Goal: Complete application form: Complete application form

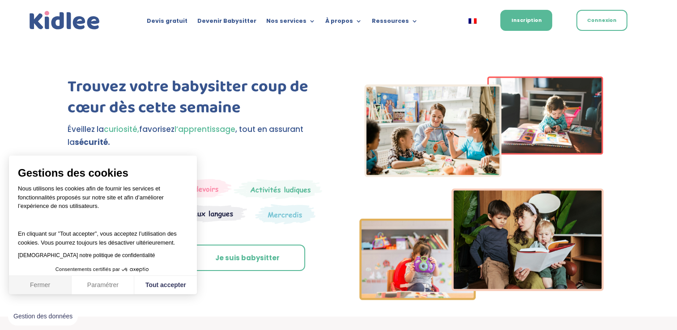
click at [49, 284] on button "Fermer" at bounding box center [40, 285] width 63 height 19
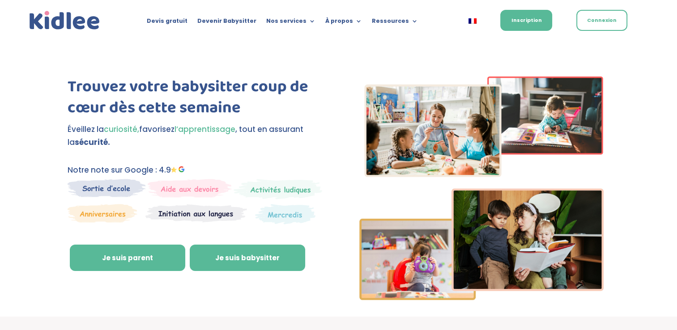
click at [228, 262] on link "Je suis babysitter" at bounding box center [248, 258] width 116 height 27
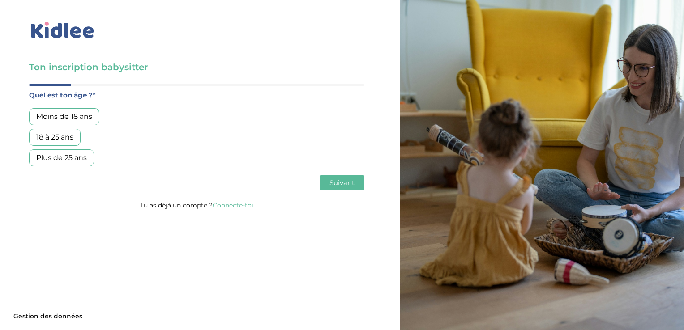
click at [42, 138] on div "18 à 25 ans" at bounding box center [54, 137] width 51 height 17
click at [335, 184] on span "Suivant" at bounding box center [342, 183] width 25 height 9
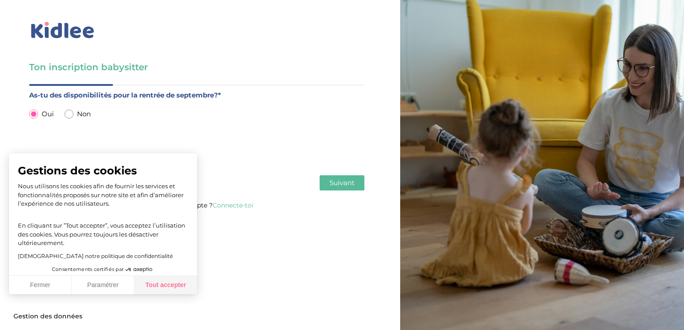
click at [165, 286] on button "Tout accepter" at bounding box center [165, 285] width 63 height 19
checkbox input "true"
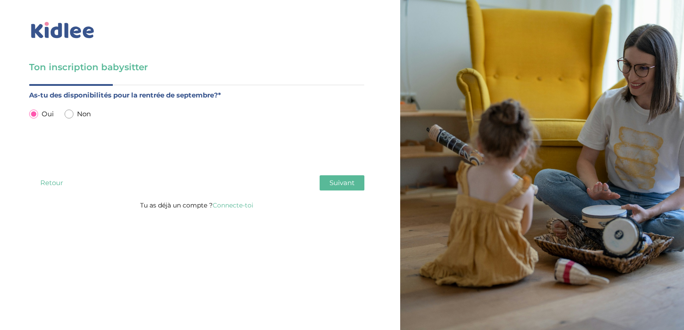
click at [350, 184] on span "Suivant" at bounding box center [342, 183] width 25 height 9
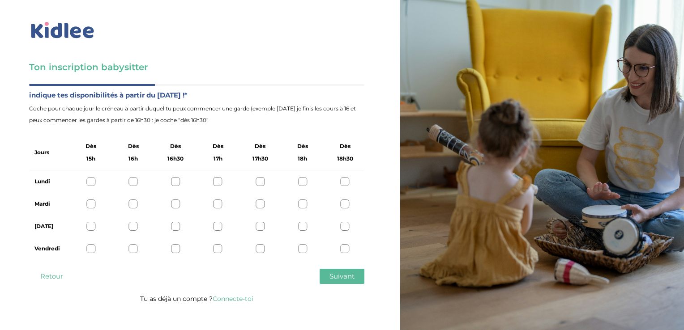
click at [90, 182] on div at bounding box center [90, 181] width 9 height 9
click at [133, 182] on div at bounding box center [133, 181] width 9 height 9
click at [172, 179] on div at bounding box center [175, 181] width 9 height 9
click at [218, 178] on div at bounding box center [218, 181] width 9 height 9
click at [90, 184] on div at bounding box center [90, 181] width 9 height 9
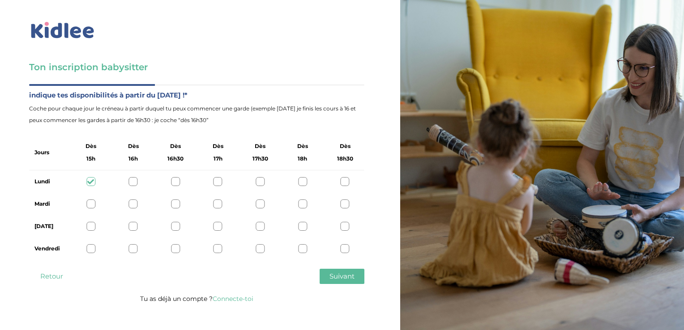
click at [88, 205] on div at bounding box center [90, 204] width 9 height 9
click at [304, 227] on div at bounding box center [302, 226] width 9 height 9
click at [336, 277] on span "Suivant" at bounding box center [342, 276] width 25 height 9
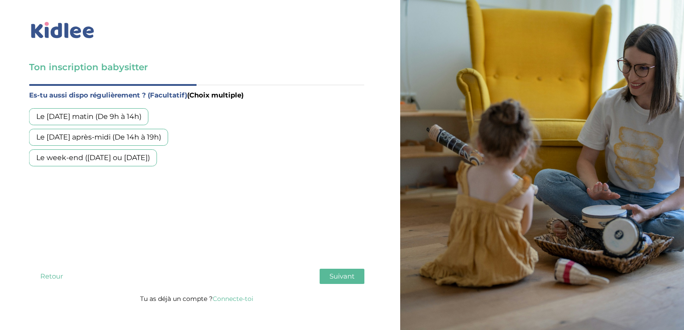
click at [93, 114] on div "Le mercredi matin (De 9h à 14h)" at bounding box center [89, 116] width 120 height 17
click at [97, 134] on div "Le mercredi après-midi (De 14h à 19h)" at bounding box center [98, 137] width 139 height 17
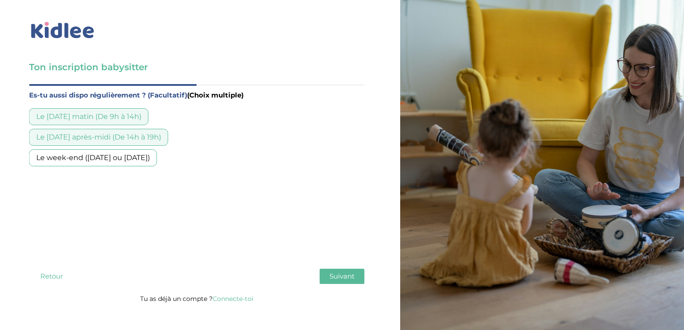
click at [111, 156] on div "Le week-end (samedi ou dimanche)" at bounding box center [93, 158] width 128 height 17
click at [351, 275] on span "Suivant" at bounding box center [342, 276] width 25 height 9
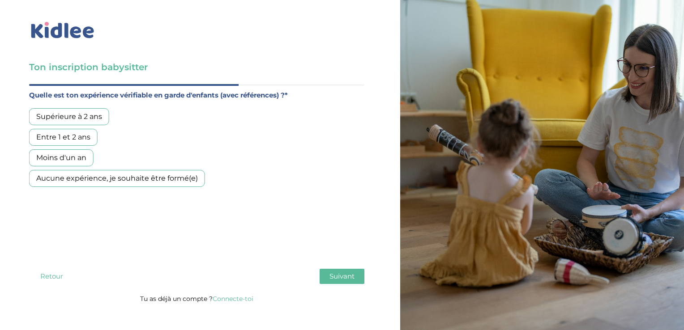
click at [100, 178] on div "Aucune expérience, je souhaite être formé(e)" at bounding box center [117, 178] width 176 height 17
click at [340, 275] on span "Suivant" at bounding box center [342, 276] width 25 height 9
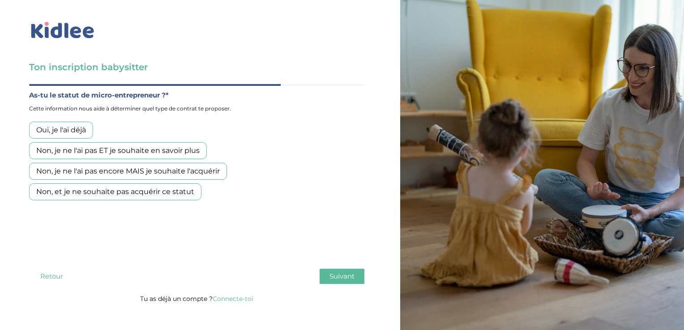
click at [128, 194] on div "Non, et je ne souhaite pas acquérir ce statut" at bounding box center [115, 192] width 172 height 17
click at [345, 277] on span "Suivant" at bounding box center [342, 276] width 25 height 9
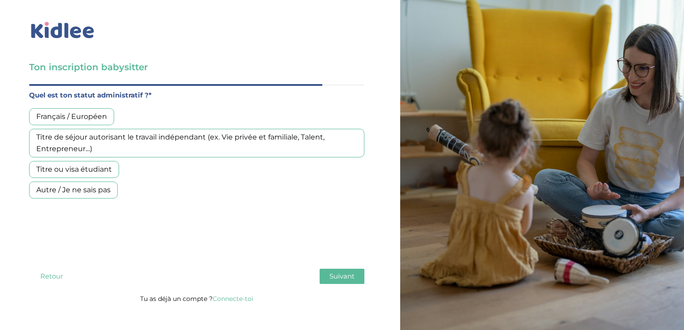
click at [59, 112] on div "Français / Européen" at bounding box center [71, 116] width 85 height 17
click at [343, 271] on button "Suivant" at bounding box center [342, 276] width 45 height 15
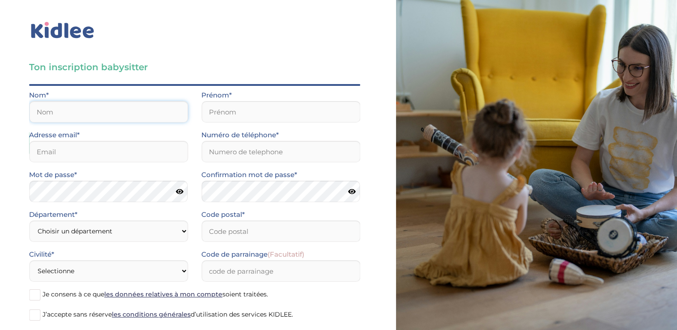
click at [73, 115] on input "text" at bounding box center [108, 111] width 159 height 21
type input "KOUYATE"
type input "Yelen Assita Brigitte Aminata"
type input "yelakouyate@gmail.com"
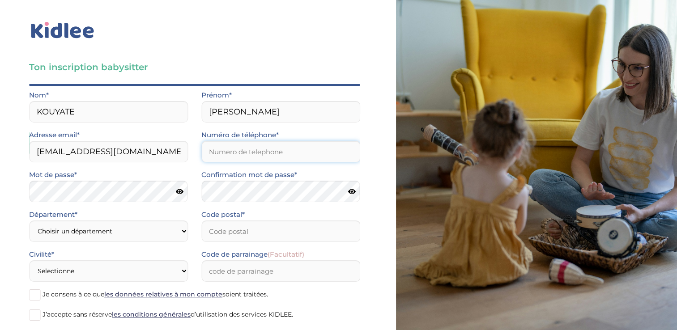
type input "0688085660"
type input "49100"
drag, startPoint x: 233, startPoint y: 114, endPoint x: 381, endPoint y: 133, distance: 148.6
click at [381, 133] on div "Ton inscription babysitter Merci de vérifier que tous les champs sont remplis a…" at bounding box center [194, 189] width 403 height 378
drag, startPoint x: 338, startPoint y: 114, endPoint x: 235, endPoint y: 111, distance: 103.0
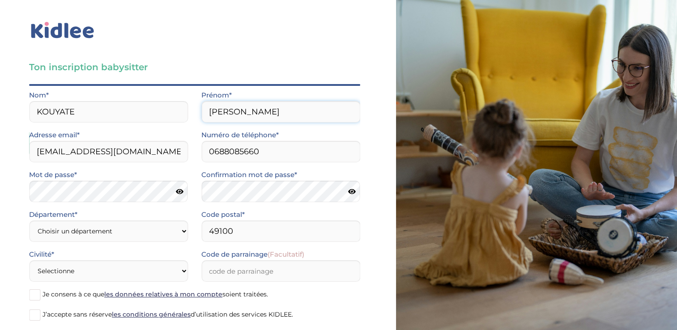
click at [235, 111] on input "Yelen Assita Brigitte Aminata" at bounding box center [280, 111] width 159 height 21
type input "Yelen"
click at [373, 219] on div "Ton inscription babysitter Merci de vérifier que tous les champs sont remplis a…" at bounding box center [194, 189] width 403 height 378
click at [120, 225] on select "Choisir un département Paris (75) Hauts-de-Seine (92) Yvelines (78) Val-de-Marn…" at bounding box center [108, 231] width 159 height 21
click at [0, 171] on html "× Mot de passe oublié ? Veuillez renseigner votre adresse email pour réinitiali…" at bounding box center [338, 189] width 677 height 378
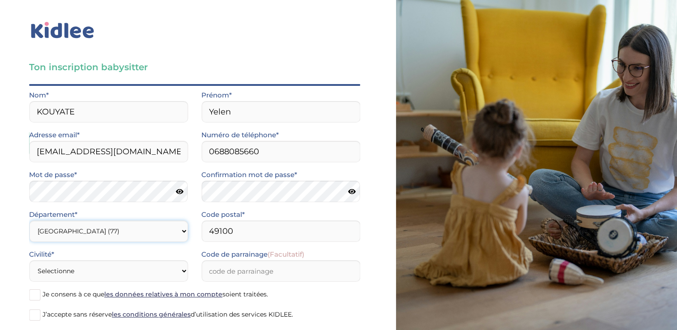
click at [102, 231] on select "Choisir un département Paris (75) Hauts-de-Seine (92) Yvelines (78) Val-de-Marn…" at bounding box center [108, 231] width 159 height 21
select select "0"
click at [29, 221] on select "Choisir un département Paris (75) Hauts-de-Seine (92) Yvelines (78) Val-de-Marn…" at bounding box center [108, 231] width 159 height 21
click at [144, 273] on select "Selectionne Mr Mme" at bounding box center [108, 271] width 159 height 21
select select "1"
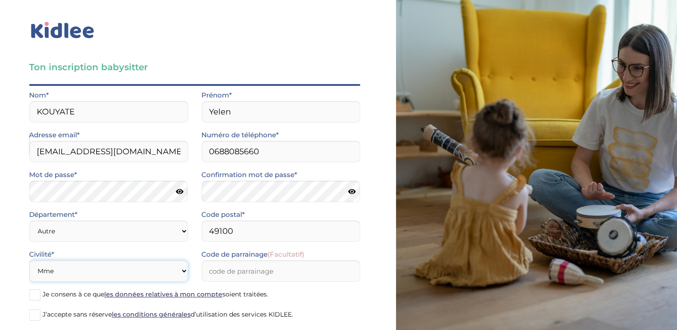
click at [29, 261] on select "Selectionne Mr Mme" at bounding box center [108, 271] width 159 height 21
click at [41, 293] on label "Je consens à ce que les données relatives à mon compte soient traitées." at bounding box center [194, 295] width 331 height 13
click at [0, 0] on input "Je consens à ce que les données relatives à mon compte soient traitées." at bounding box center [0, 0] width 0 height 0
click at [35, 314] on span at bounding box center [34, 315] width 11 height 11
click at [0, 0] on input "J’accepte sans réserve les conditions générales d’utilisation des services KIDL…" at bounding box center [0, 0] width 0 height 0
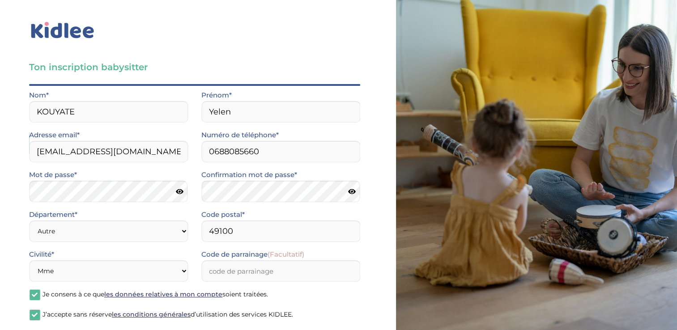
click at [180, 192] on icon at bounding box center [180, 191] width 8 height 7
click at [355, 193] on icon at bounding box center [352, 191] width 8 height 7
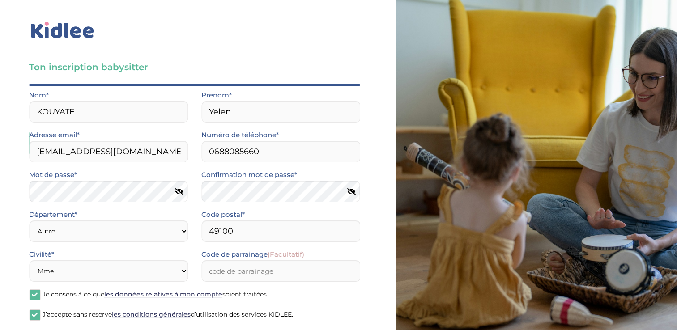
scroll to position [48, 0]
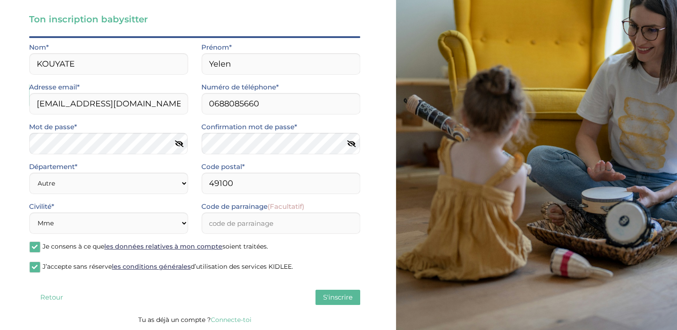
click at [337, 297] on span "S'inscrire" at bounding box center [338, 297] width 30 height 9
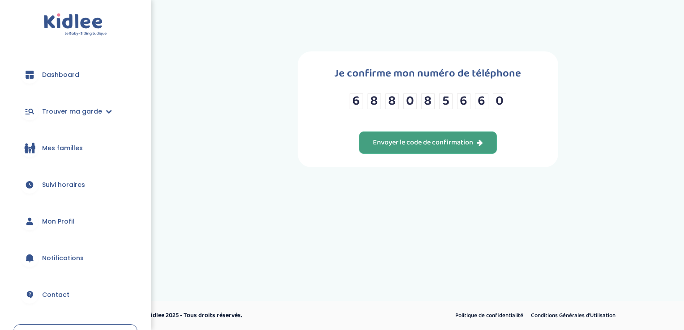
click at [457, 144] on div "Envoyer le code de confirmation" at bounding box center [428, 143] width 110 height 10
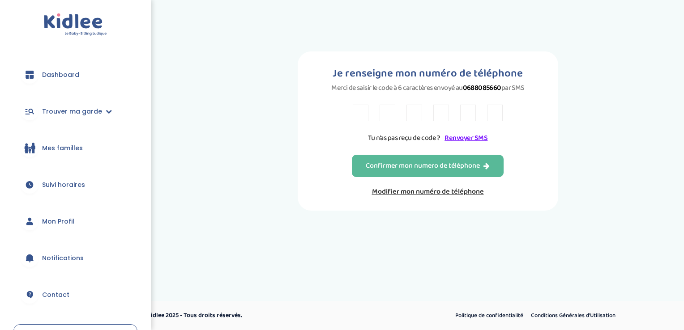
click at [365, 115] on input "text" at bounding box center [361, 113] width 16 height 17
type input "T"
type input "Z"
type input "2"
type input "7"
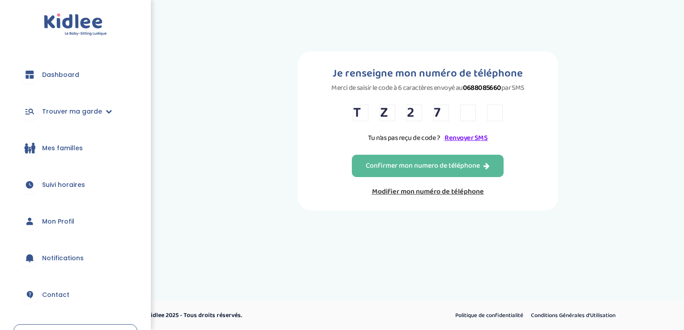
type input "T"
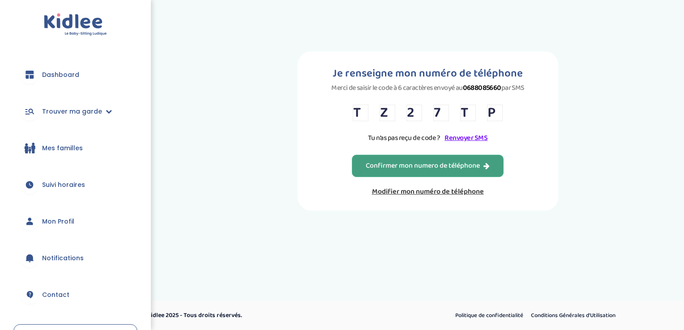
type input "P"
click at [419, 164] on div "Confirmer mon numero de téléphone" at bounding box center [428, 166] width 124 height 10
